Goal: Information Seeking & Learning: Learn about a topic

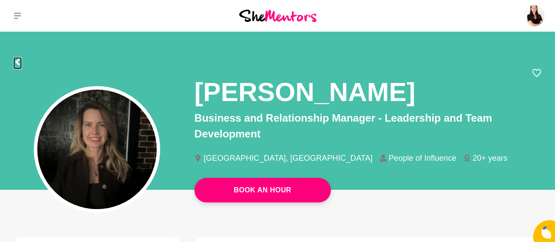
click at [17, 64] on icon at bounding box center [17, 61] width 4 height 7
click at [17, 13] on icon at bounding box center [17, 16] width 7 height 6
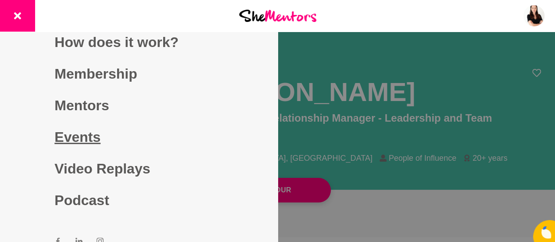
click at [79, 136] on link "Events" at bounding box center [138, 137] width 169 height 32
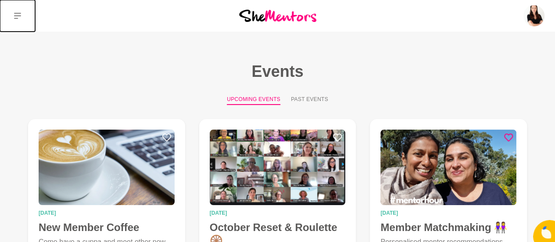
click at [16, 14] on icon at bounding box center [17, 15] width 7 height 7
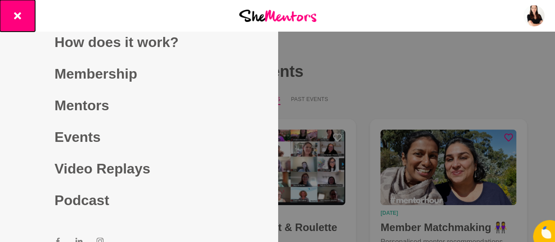
click at [16, 14] on icon at bounding box center [17, 15] width 7 height 7
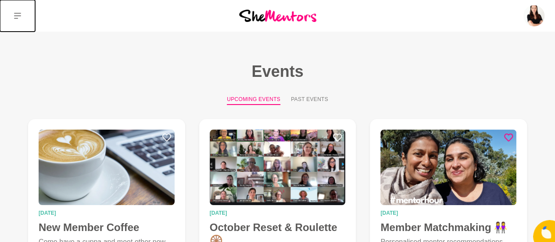
click at [15, 14] on icon at bounding box center [17, 15] width 7 height 7
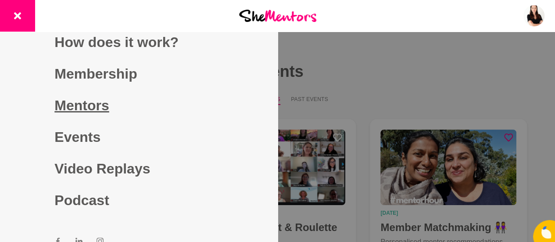
click at [70, 104] on link "Mentors" at bounding box center [138, 106] width 169 height 32
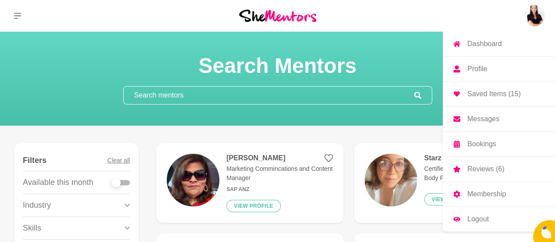
click at [494, 98] on link "Saved Items (15)" at bounding box center [499, 94] width 112 height 25
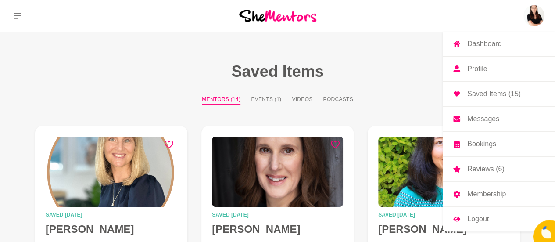
click at [481, 172] on link "Reviews (6)" at bounding box center [499, 169] width 112 height 25
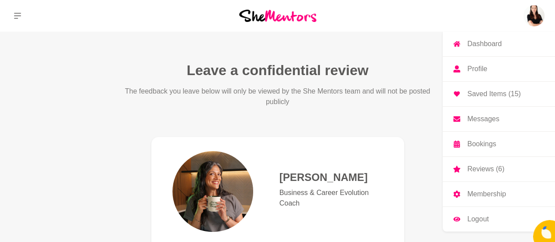
click at [481, 94] on p "Saved Items (15)" at bounding box center [494, 93] width 54 height 7
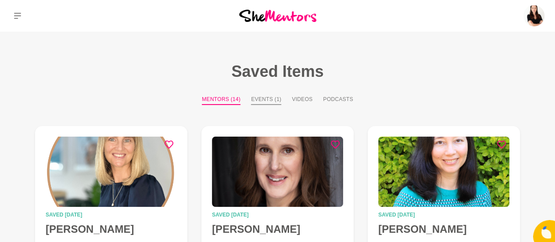
click at [262, 100] on button "Events (1)" at bounding box center [266, 100] width 30 height 10
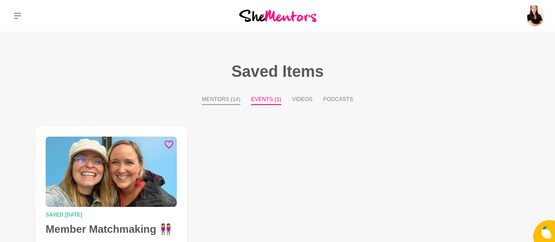
click at [230, 97] on button "Mentors (14)" at bounding box center [221, 100] width 39 height 10
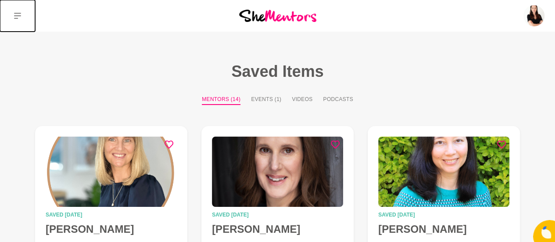
click at [20, 16] on icon at bounding box center [17, 15] width 7 height 7
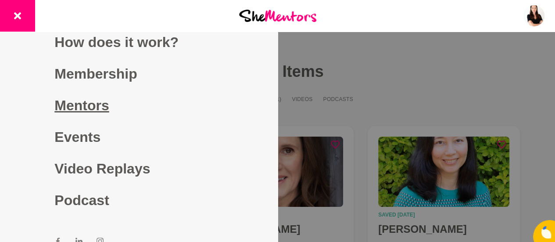
click at [57, 113] on link "Mentors" at bounding box center [138, 106] width 169 height 32
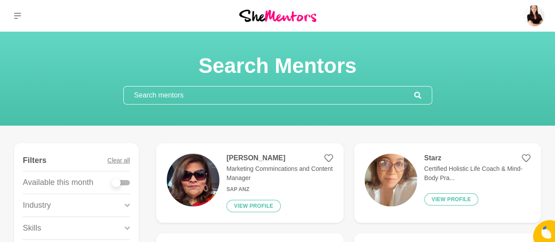
click at [143, 98] on input "text" at bounding box center [269, 95] width 291 height 18
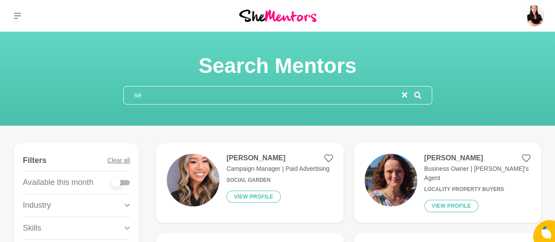
type input "s"
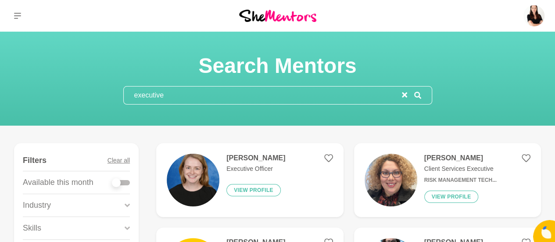
click at [208, 96] on input "executive" at bounding box center [263, 95] width 278 height 18
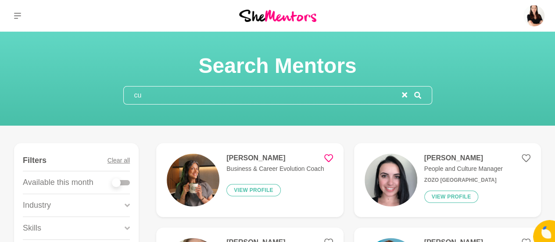
type input "c"
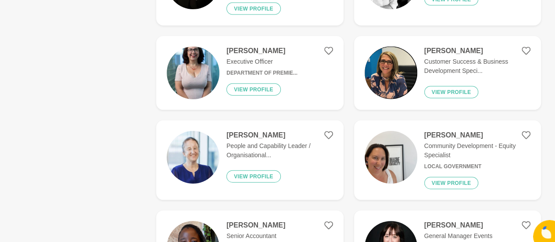
scroll to position [975, 0]
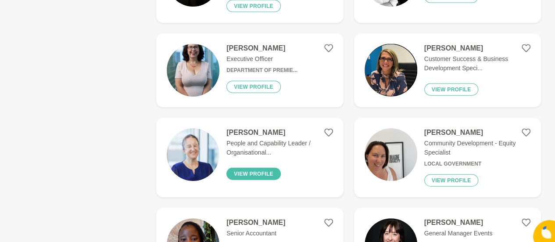
type input "leadership development"
click at [256, 171] on button "View profile" at bounding box center [253, 174] width 54 height 12
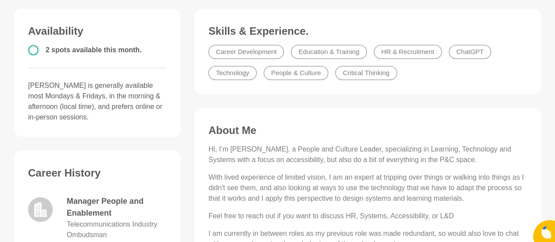
scroll to position [230, 0]
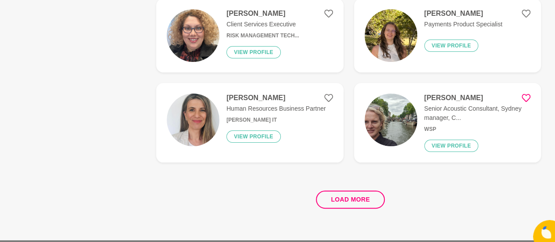
scroll to position [1703, 0]
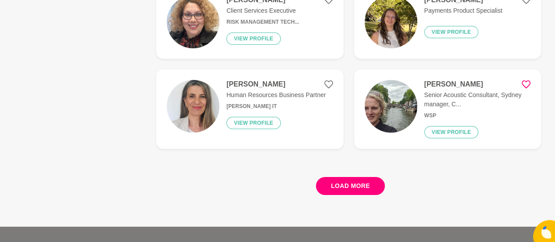
click at [347, 186] on button "Load more" at bounding box center [350, 186] width 69 height 18
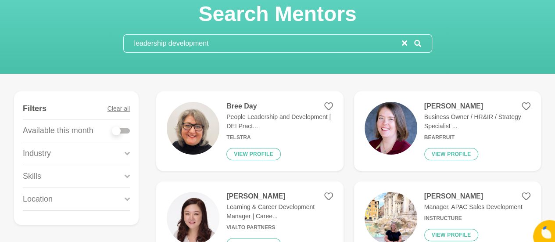
scroll to position [57, 0]
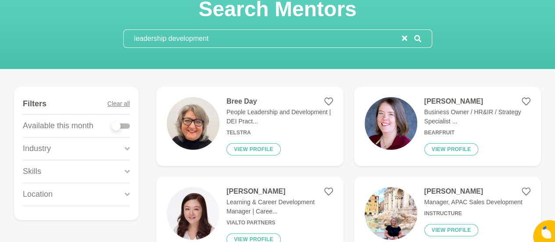
click at [106, 172] on div "Skills" at bounding box center [76, 171] width 107 height 22
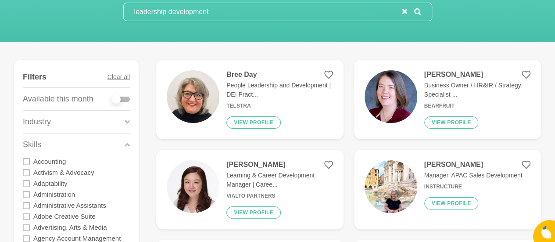
scroll to position [93, 0]
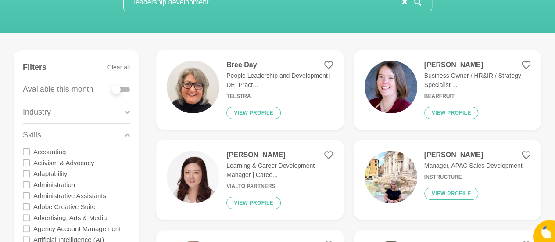
click at [25, 162] on icon at bounding box center [26, 162] width 7 height 7
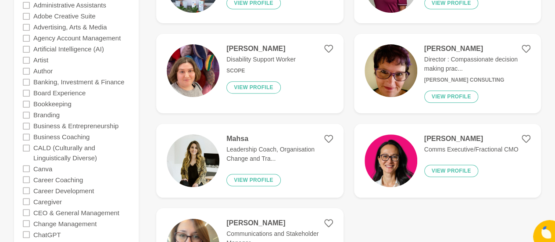
scroll to position [278, 0]
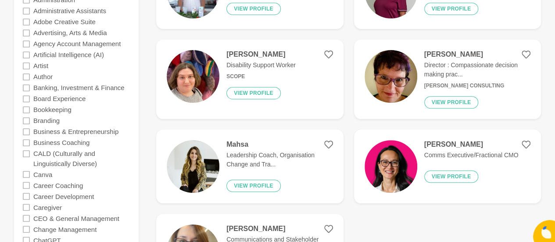
click at [27, 97] on icon at bounding box center [26, 98] width 7 height 7
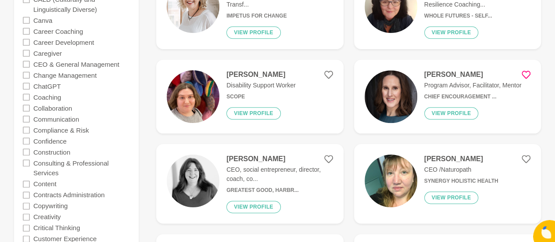
scroll to position [435, 0]
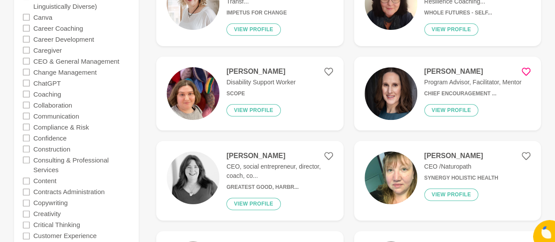
click at [26, 60] on icon at bounding box center [26, 60] width 7 height 7
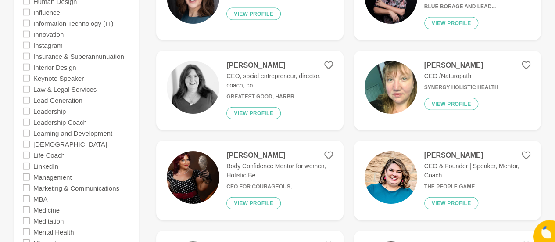
scroll to position [978, 0]
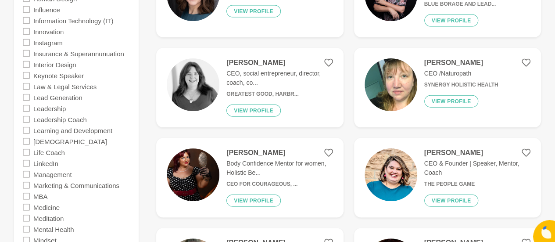
click at [24, 129] on icon at bounding box center [26, 130] width 7 height 7
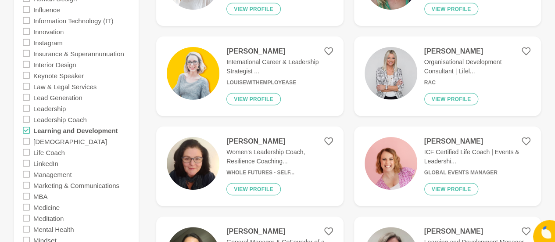
click at [27, 72] on icon at bounding box center [26, 75] width 7 height 7
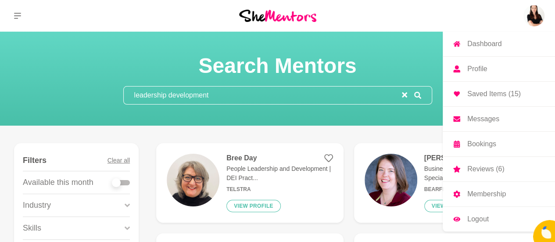
click at [540, 15] on img at bounding box center [534, 15] width 21 height 21
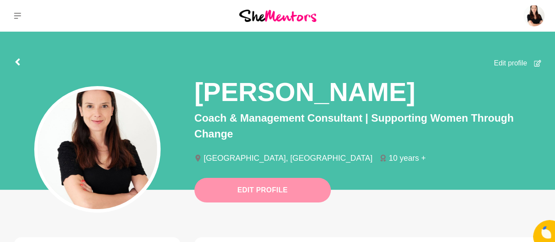
click at [241, 187] on button "Edit Profile" at bounding box center [262, 190] width 137 height 25
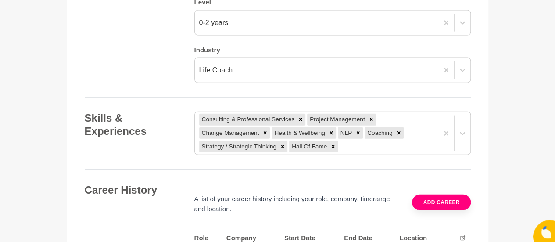
scroll to position [968, 0]
